Goal: Transaction & Acquisition: Purchase product/service

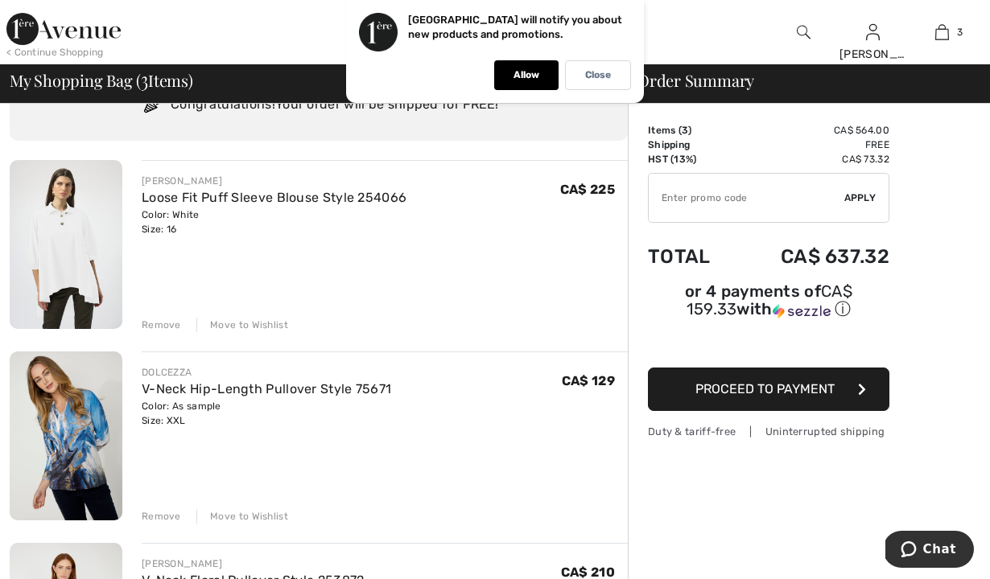
scroll to position [64, 0]
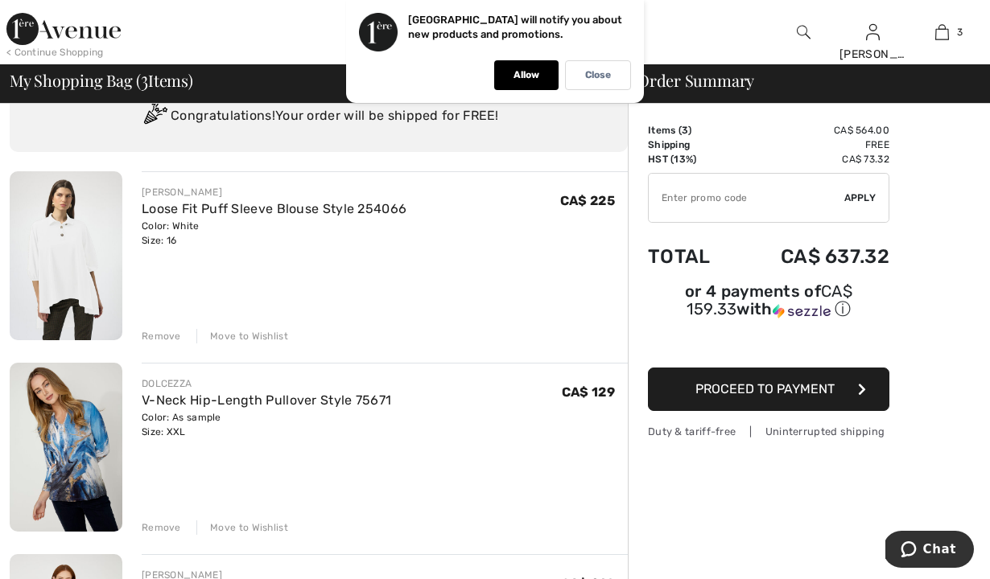
click at [31, 248] on img at bounding box center [66, 255] width 113 height 169
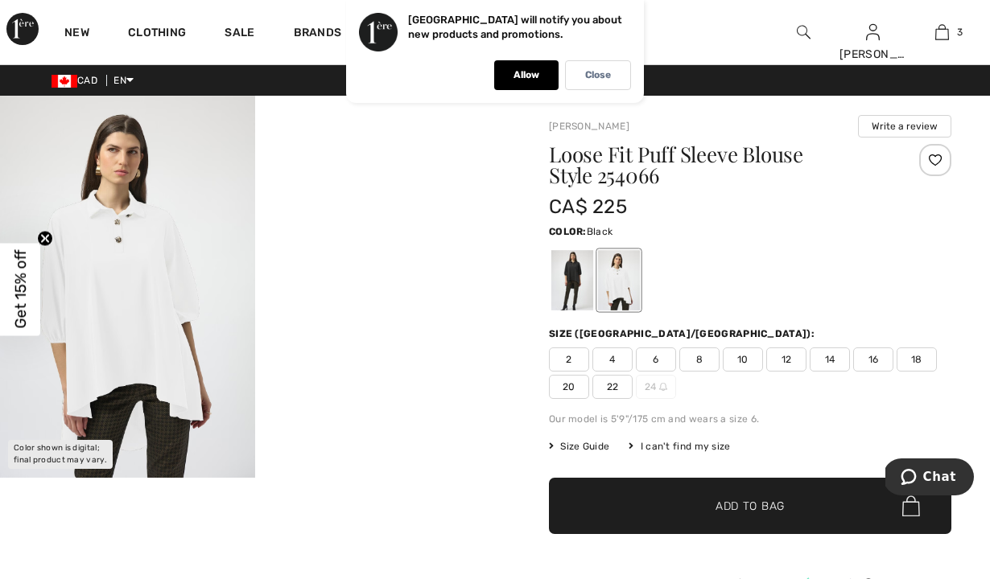
click at [573, 257] on div at bounding box center [572, 280] width 42 height 60
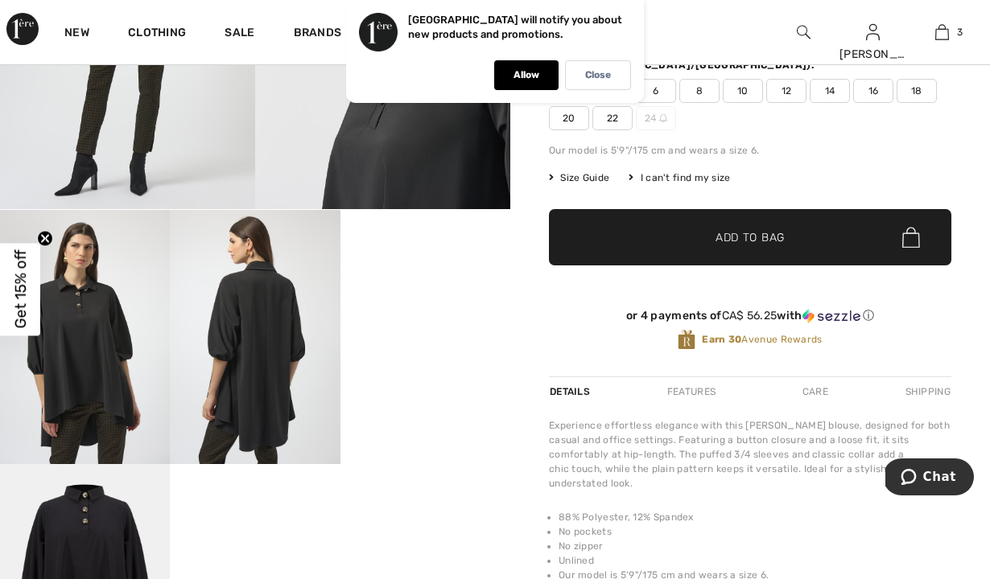
scroll to position [322, 0]
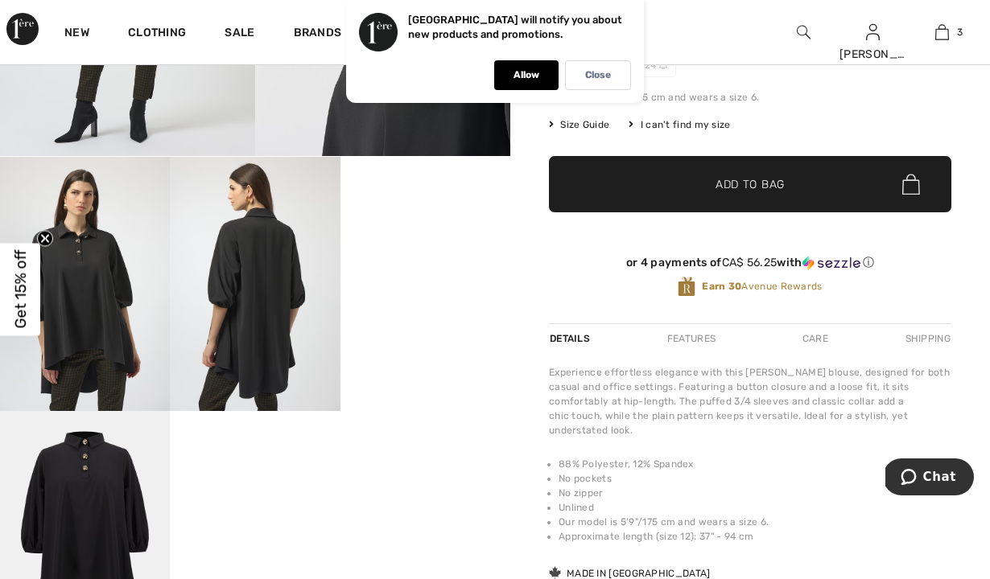
click at [686, 338] on div "Features" at bounding box center [691, 338] width 76 height 29
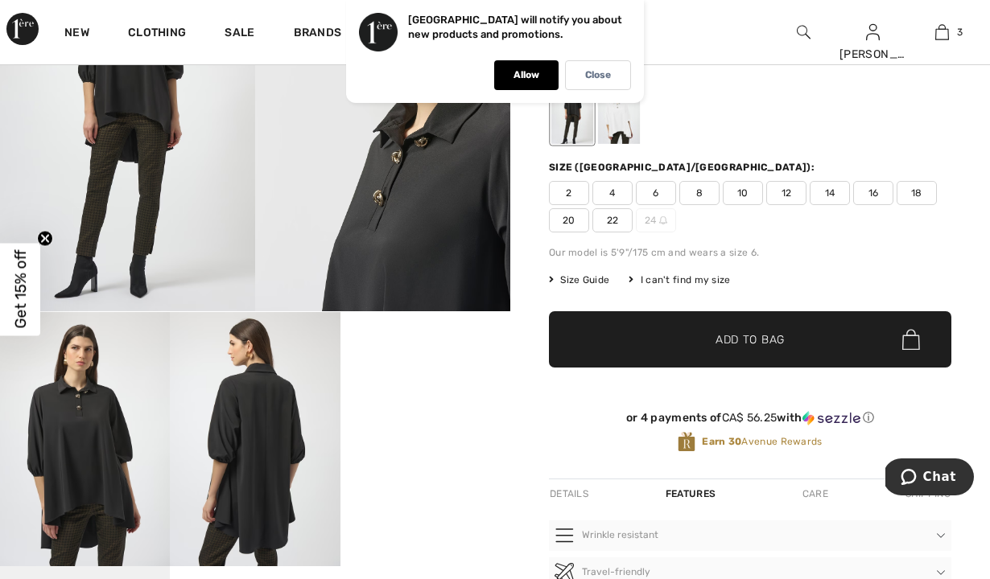
scroll to position [129, 0]
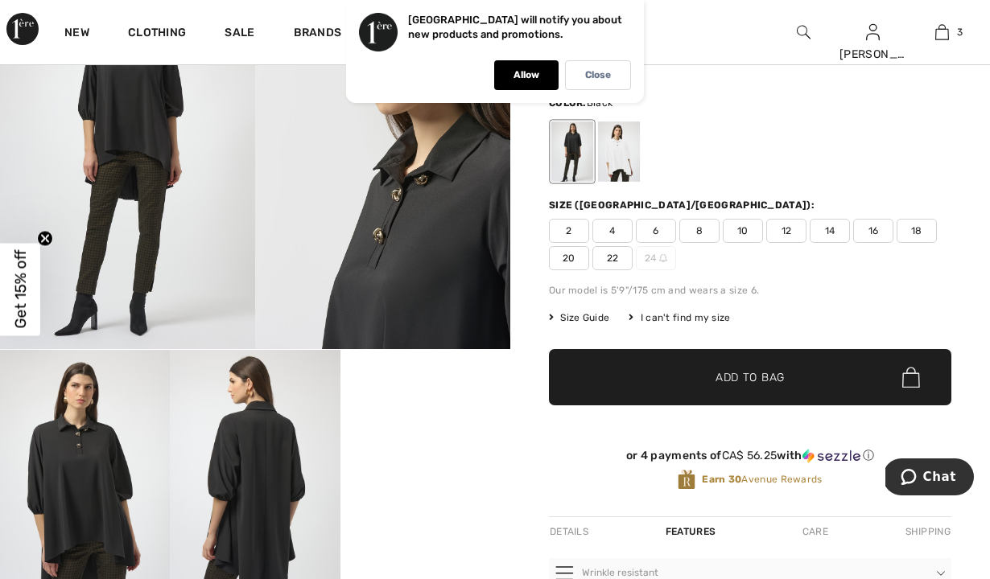
click at [837, 229] on span "14" at bounding box center [829, 231] width 40 height 24
click at [736, 391] on span "✔ Added to Bag Add to Bag" at bounding box center [750, 377] width 402 height 56
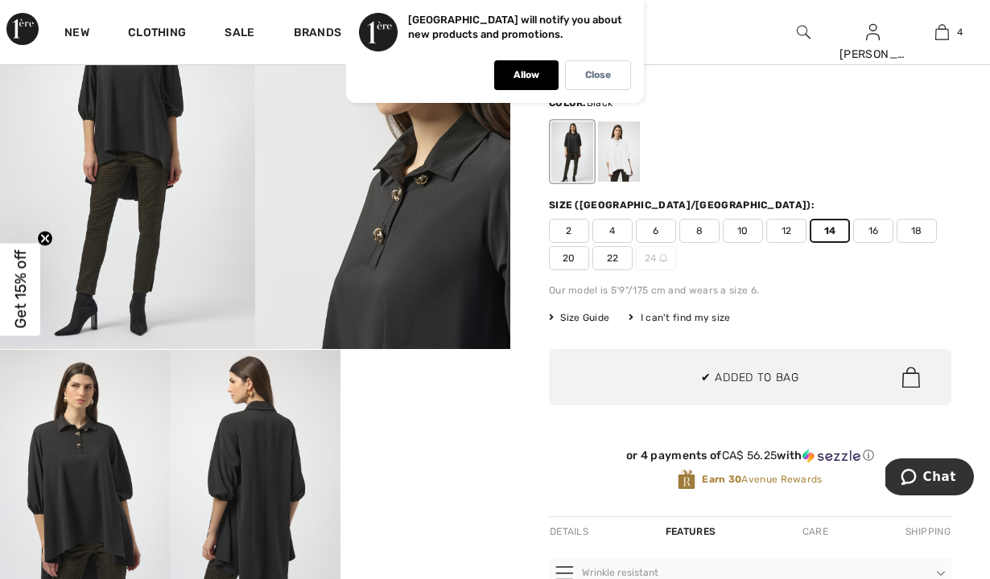
scroll to position [0, 0]
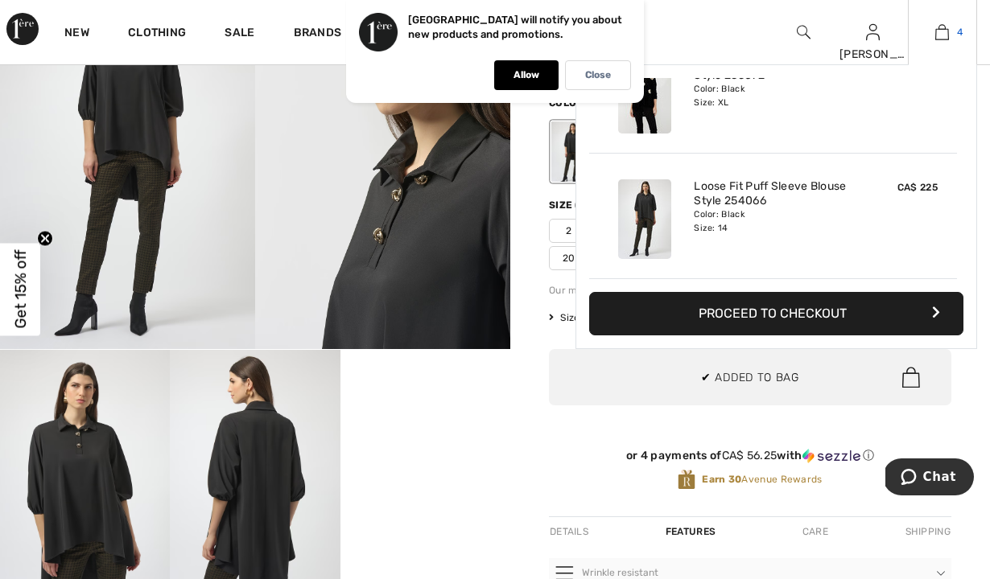
click at [945, 35] on img at bounding box center [942, 32] width 14 height 19
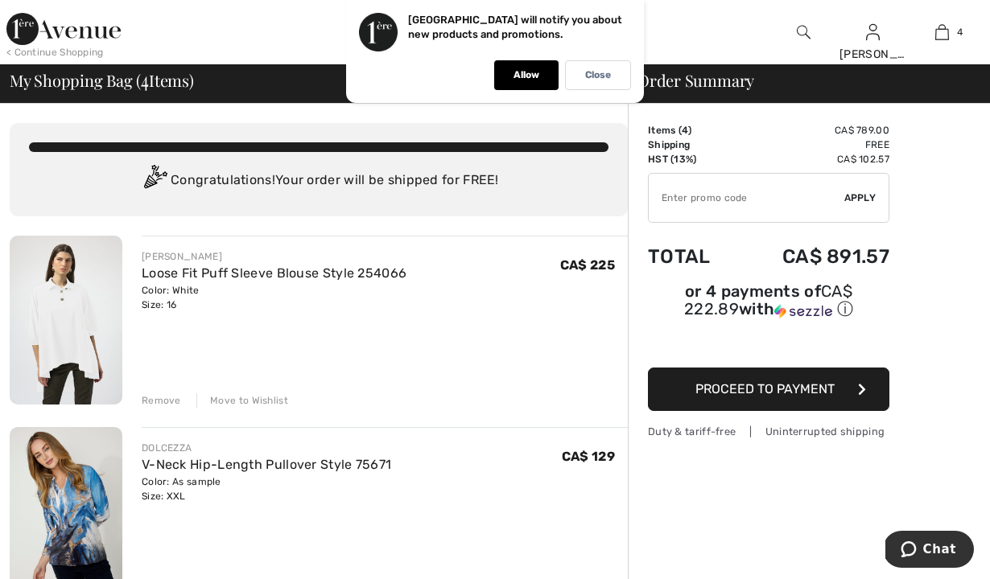
click at [150, 398] on div "Remove" at bounding box center [161, 400] width 39 height 14
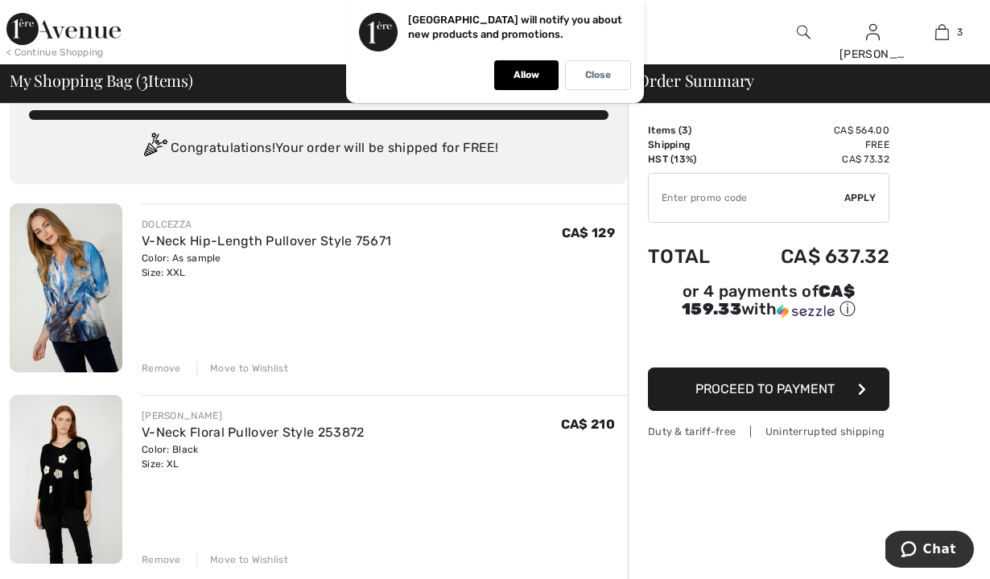
scroll to position [64, 0]
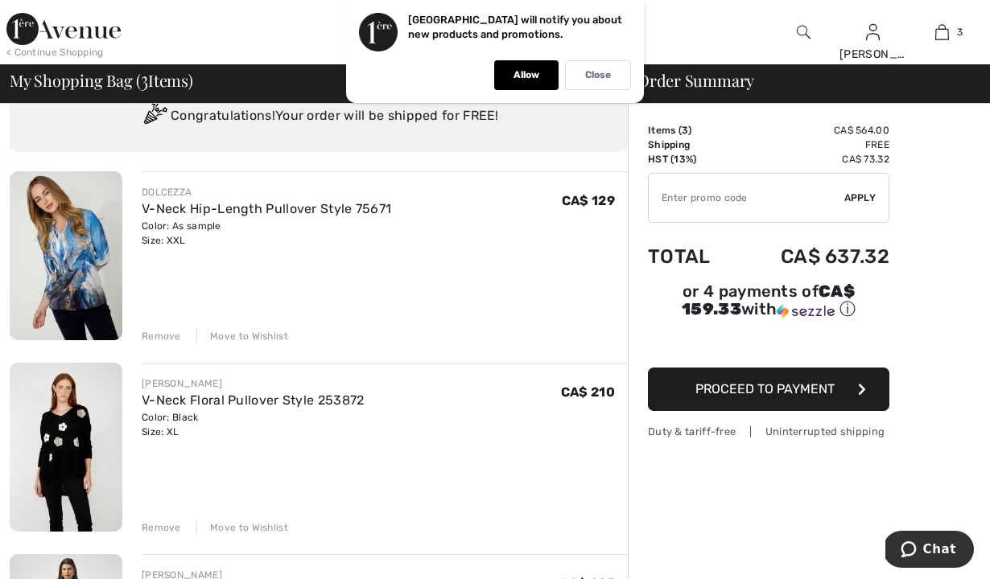
click at [98, 286] on img at bounding box center [66, 255] width 113 height 169
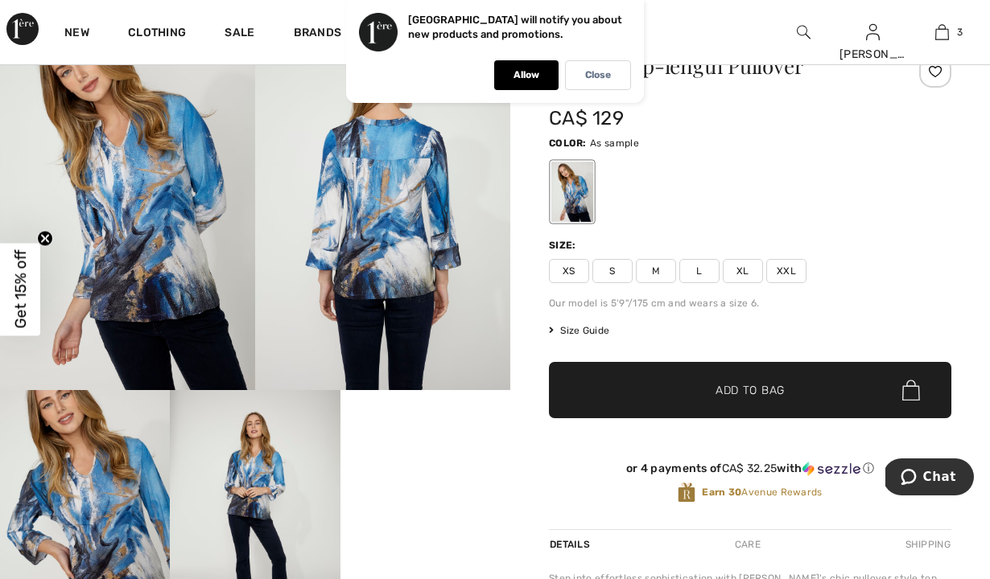
scroll to position [129, 0]
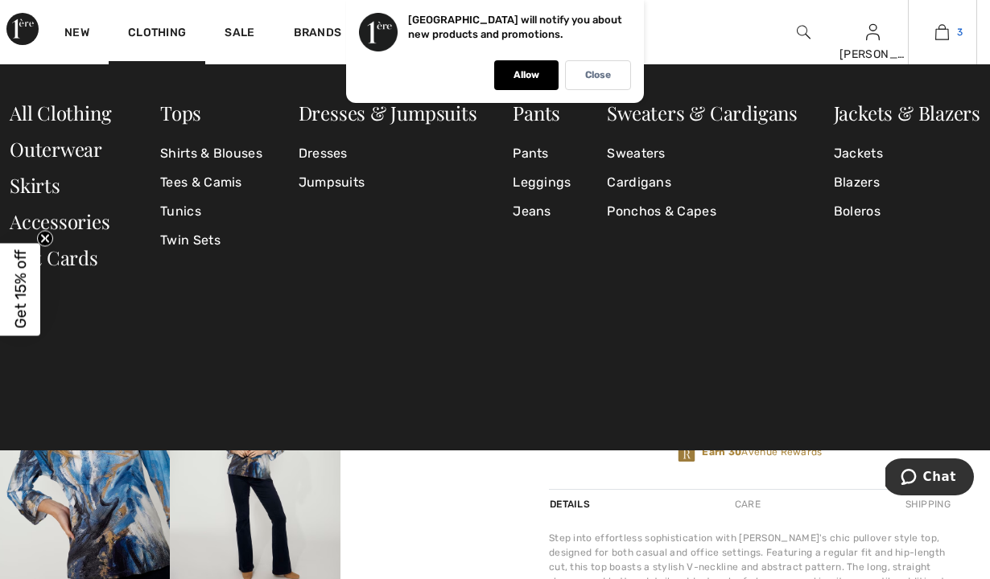
click at [948, 38] on img at bounding box center [942, 32] width 14 height 19
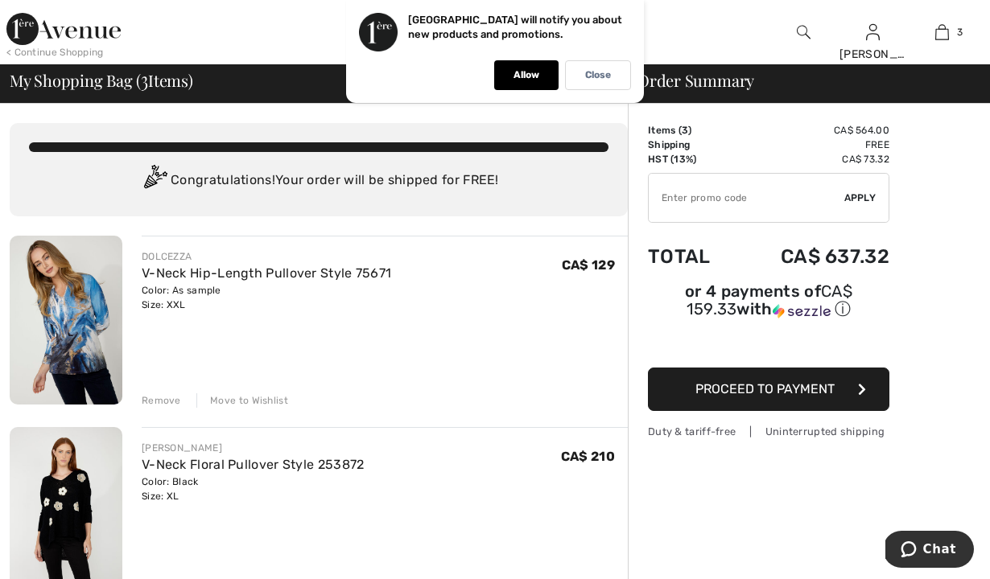
click at [152, 397] on div "Remove" at bounding box center [161, 400] width 39 height 14
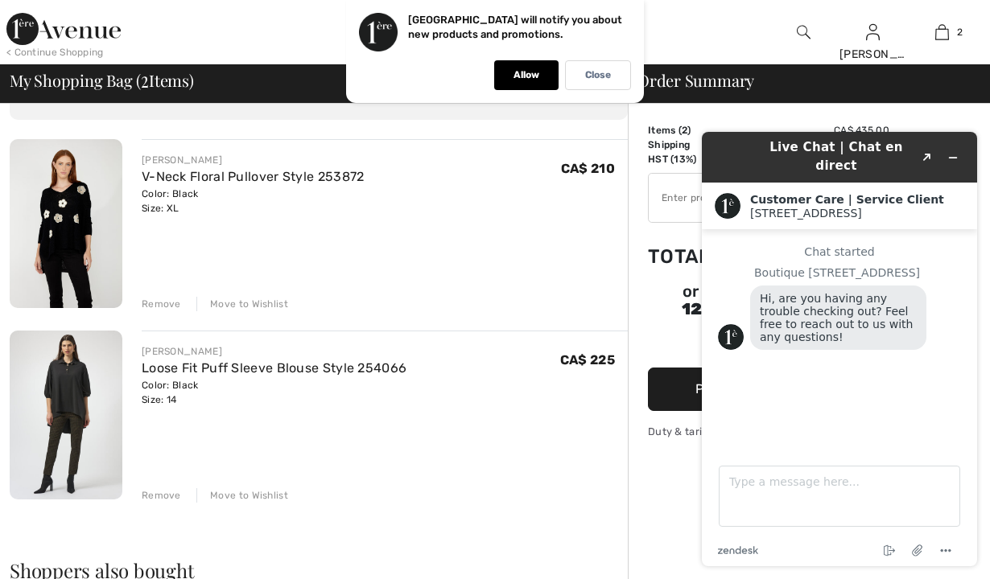
click at [595, 472] on div "JOSEPH RIBKOFF Loose Fit Puff Sleeve Blouse Style 254066 Color: Black Size: 14 …" at bounding box center [385, 417] width 486 height 172
click at [661, 452] on div "Order Summary Details Items ( 2 ) CA$ 435.00 Promo code CA$ 0.00 Shipping Free …" at bounding box center [809, 583] width 362 height 1152
click at [948, 110] on div "Order Summary Details Items ( 2 ) CA$ 435.00 Promo code CA$ 0.00 Shipping Free …" at bounding box center [809, 583] width 362 height 1152
click at [521, 67] on div "Allow" at bounding box center [526, 75] width 64 height 30
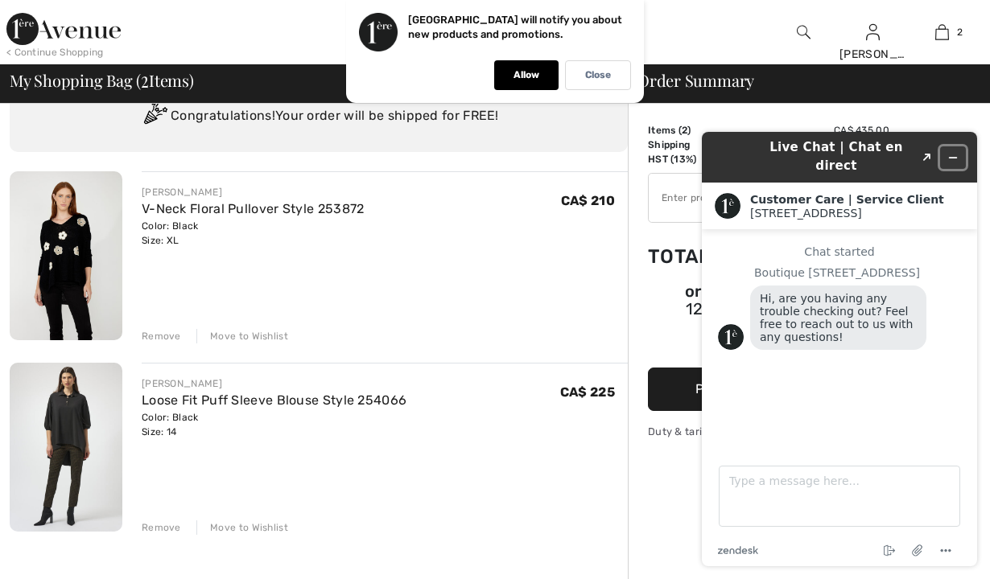
click at [955, 152] on icon "Minimize widget" at bounding box center [952, 157] width 11 height 11
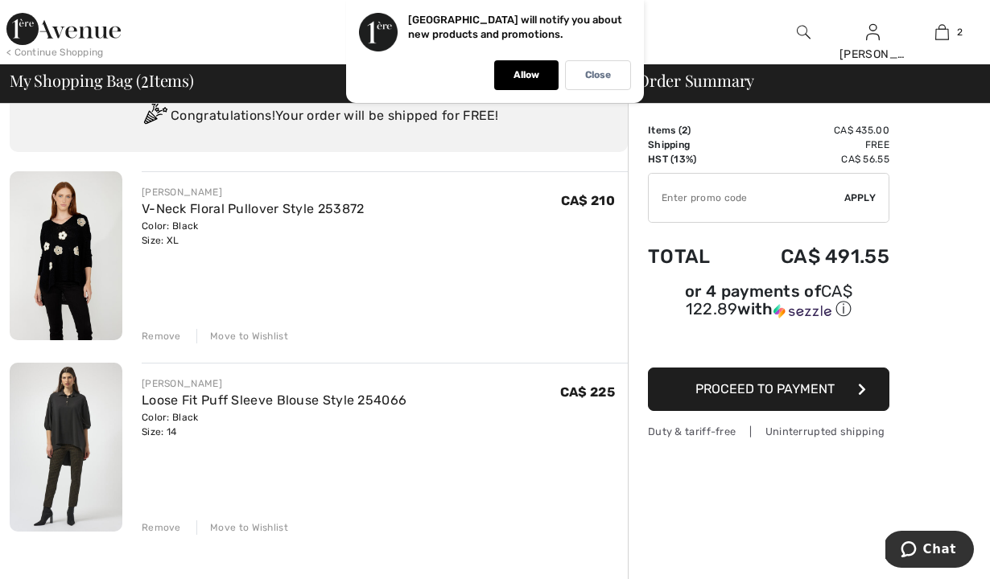
click at [783, 391] on span "Proceed to Payment" at bounding box center [764, 388] width 139 height 15
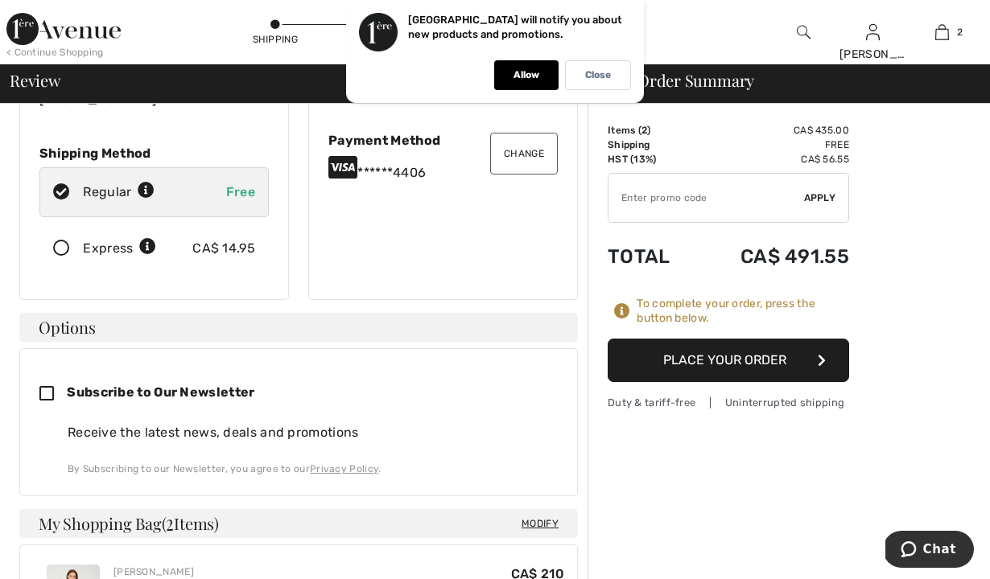
scroll to position [225, 0]
click at [677, 375] on button "Place Your Order" at bounding box center [727, 360] width 241 height 43
